Goal: Use online tool/utility: Utilize a website feature to perform a specific function

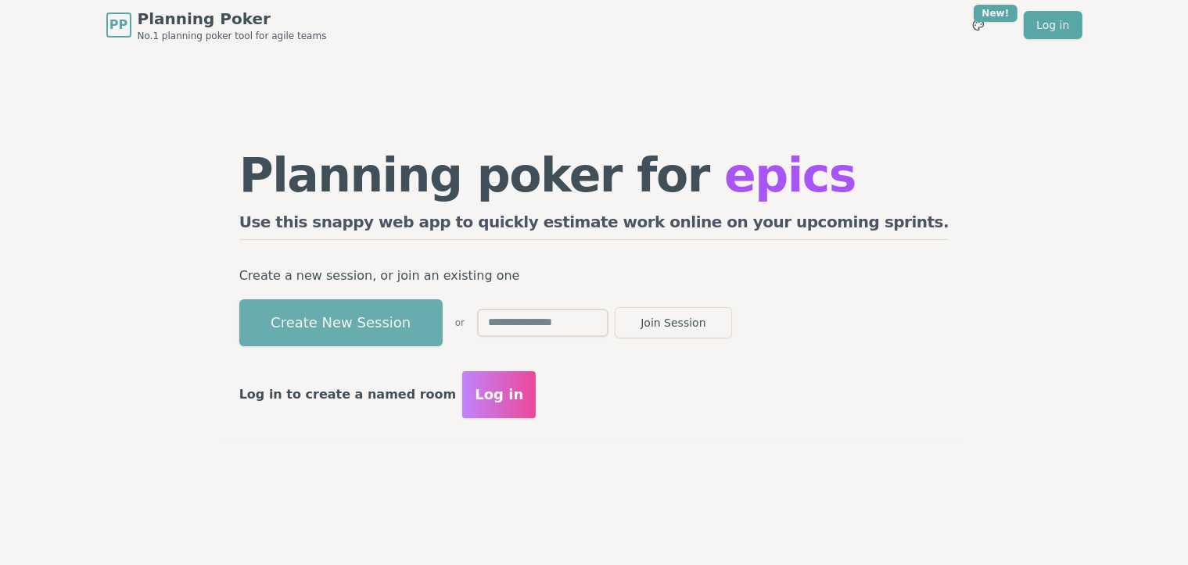
click at [418, 322] on button "Create New Session" at bounding box center [340, 322] width 203 height 47
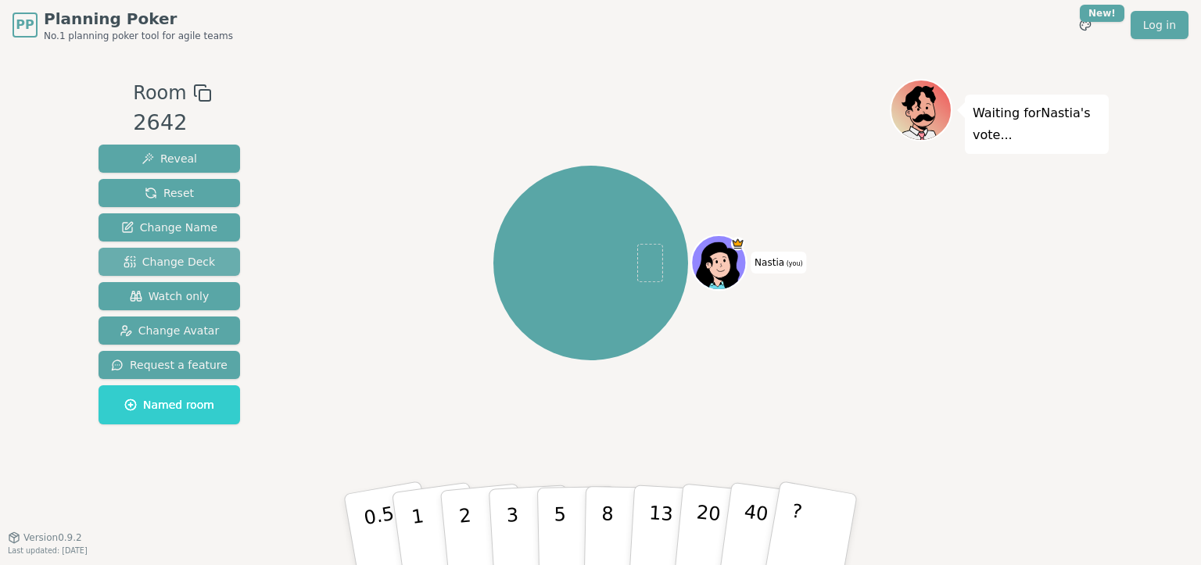
click at [167, 259] on span "Change Deck" at bounding box center [169, 262] width 91 height 16
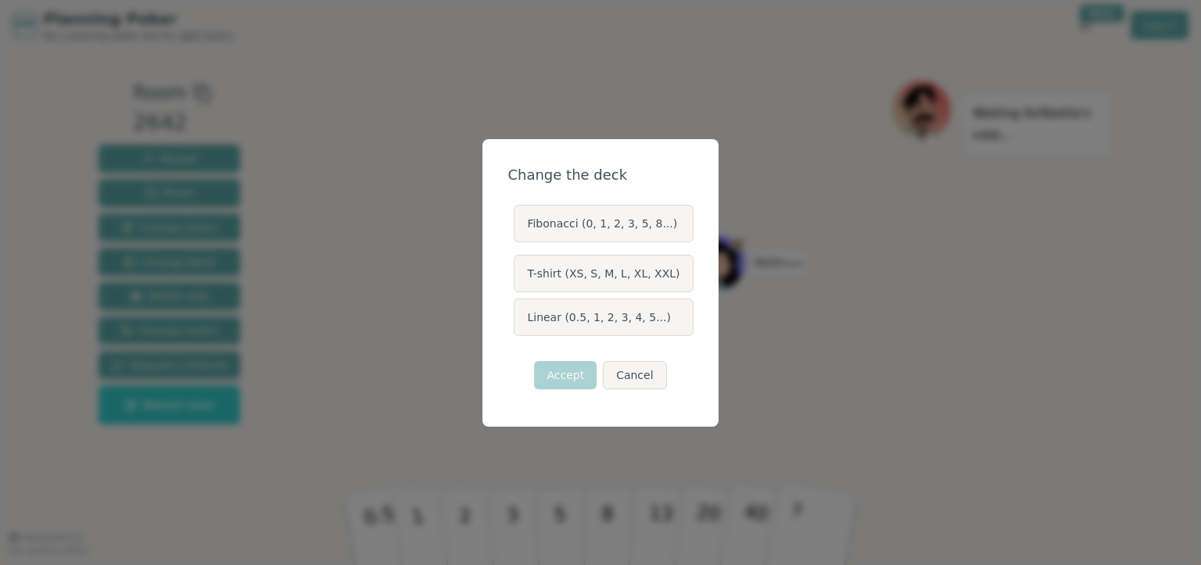
click at [622, 321] on label "Linear (0.5, 1, 2, 3, 4, 5...)" at bounding box center [603, 318] width 179 height 38
click at [519, 321] on button "Linear (0.5, 1, 2, 3, 4, 5...)" at bounding box center [513, 317] width 13 height 13
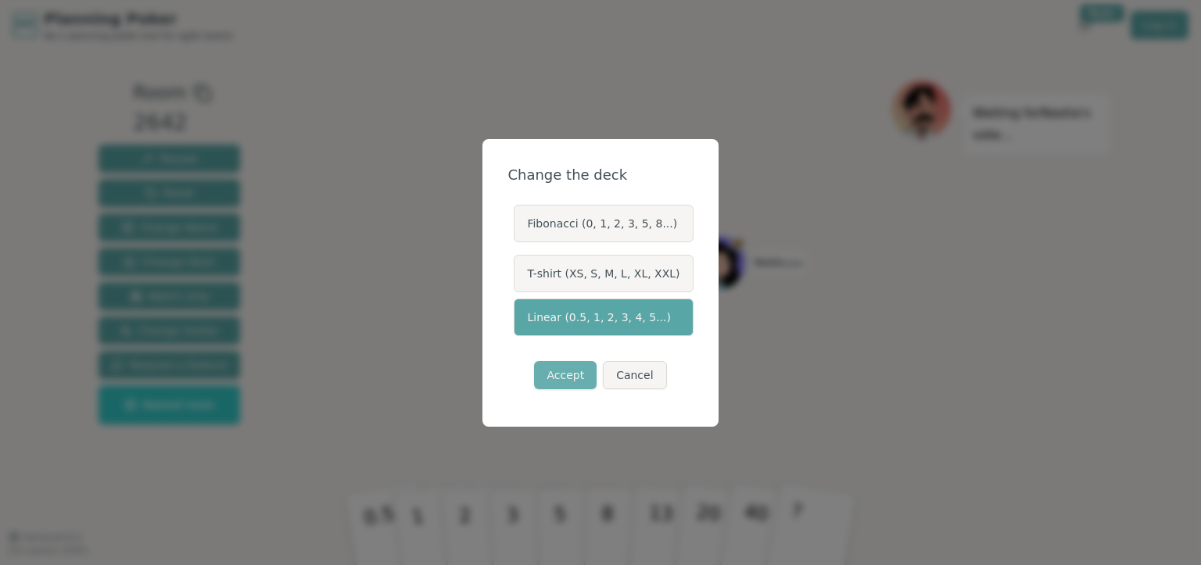
click at [565, 378] on button "Accept" at bounding box center [565, 375] width 63 height 28
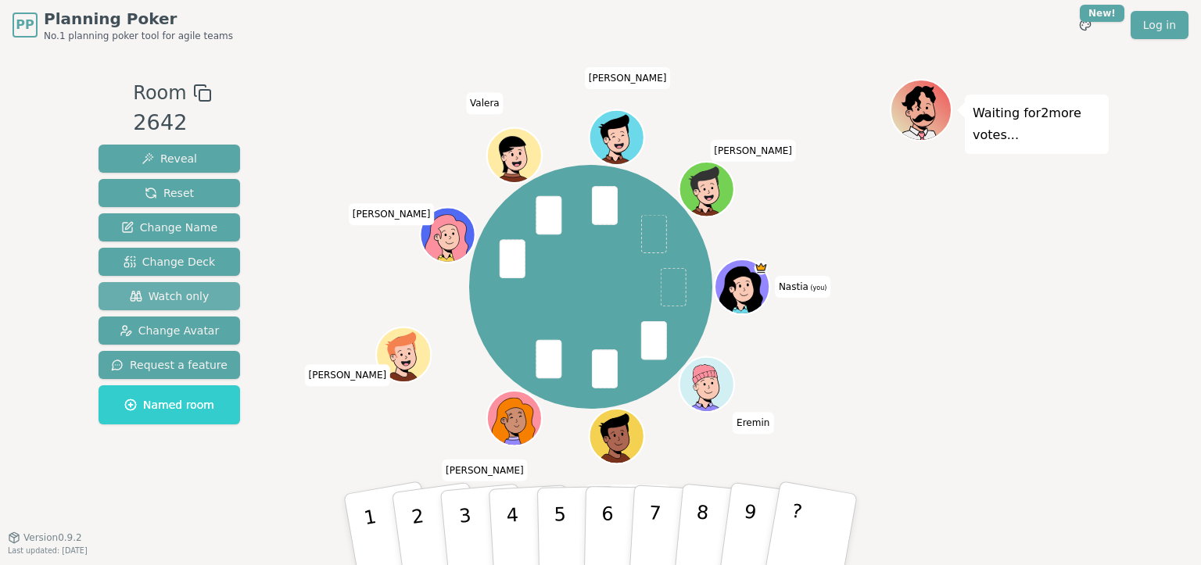
click at [164, 294] on span "Watch only" at bounding box center [170, 297] width 80 height 16
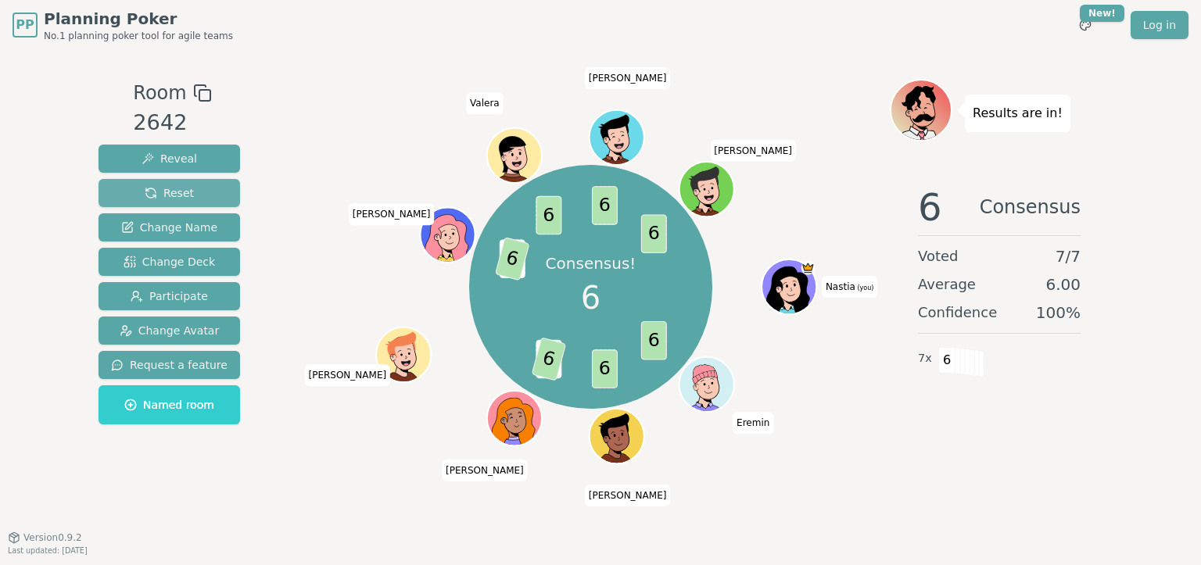
click at [162, 189] on span "Reset" at bounding box center [169, 193] width 49 height 16
click at [168, 198] on span "Reset" at bounding box center [169, 193] width 49 height 16
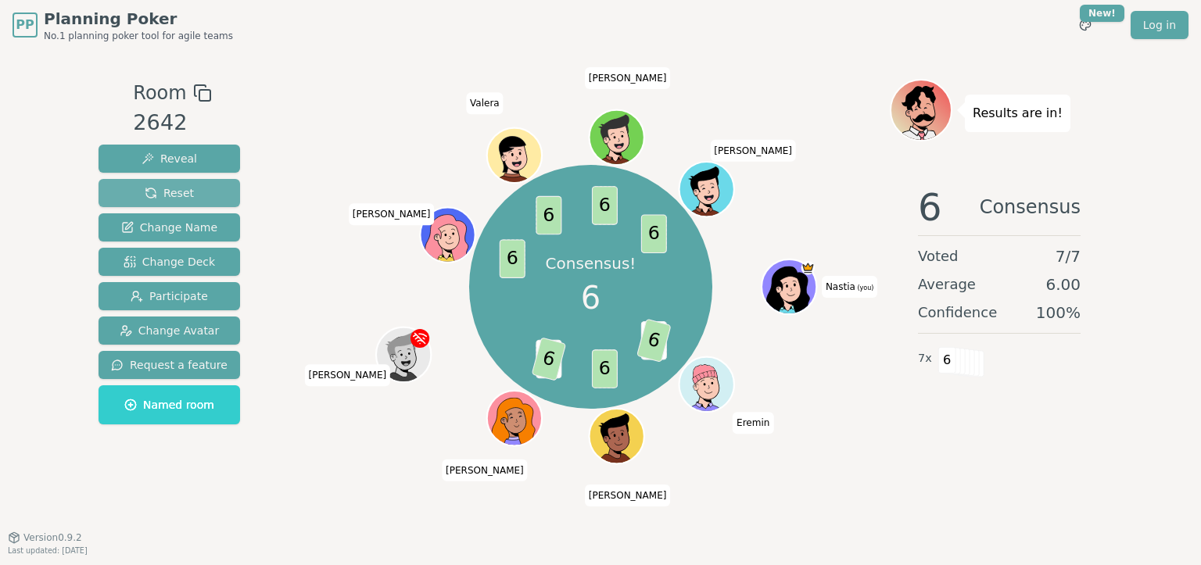
click at [156, 198] on span "Reset" at bounding box center [169, 193] width 49 height 16
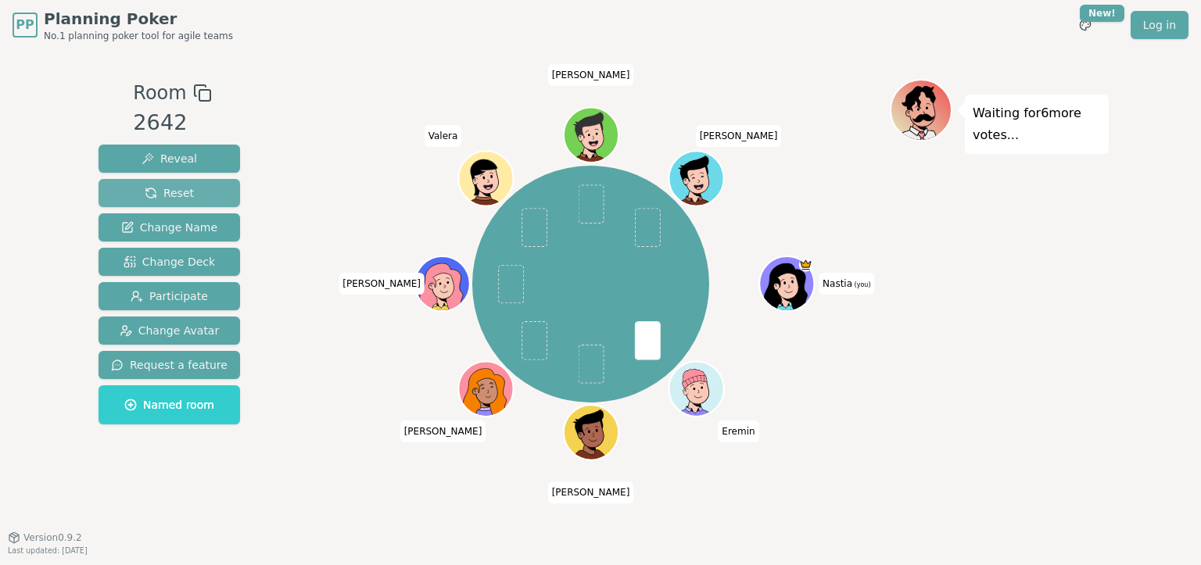
click at [177, 197] on span "Reset" at bounding box center [169, 193] width 49 height 16
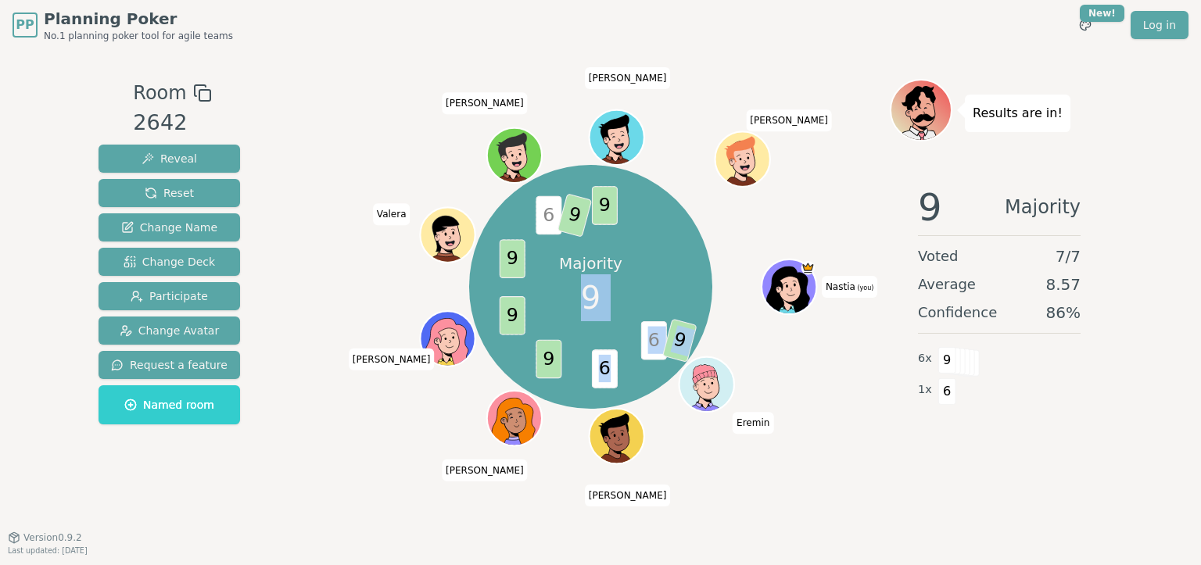
drag, startPoint x: 609, startPoint y: 372, endPoint x: 590, endPoint y: 370, distance: 19.7
click at [590, 370] on div "Majority 9 6 9 6 9 9 9 6 9 9 Nastia (you) [PERSON_NAME] [PERSON_NAME] [PERSON_N…" at bounding box center [590, 286] width 243 height 243
click at [716, 76] on div "Room 2642 Reveal Reset Change Name Change Deck Participate Change Avatar Reques…" at bounding box center [600, 293] width 1017 height 487
